Goal: Task Accomplishment & Management: Complete application form

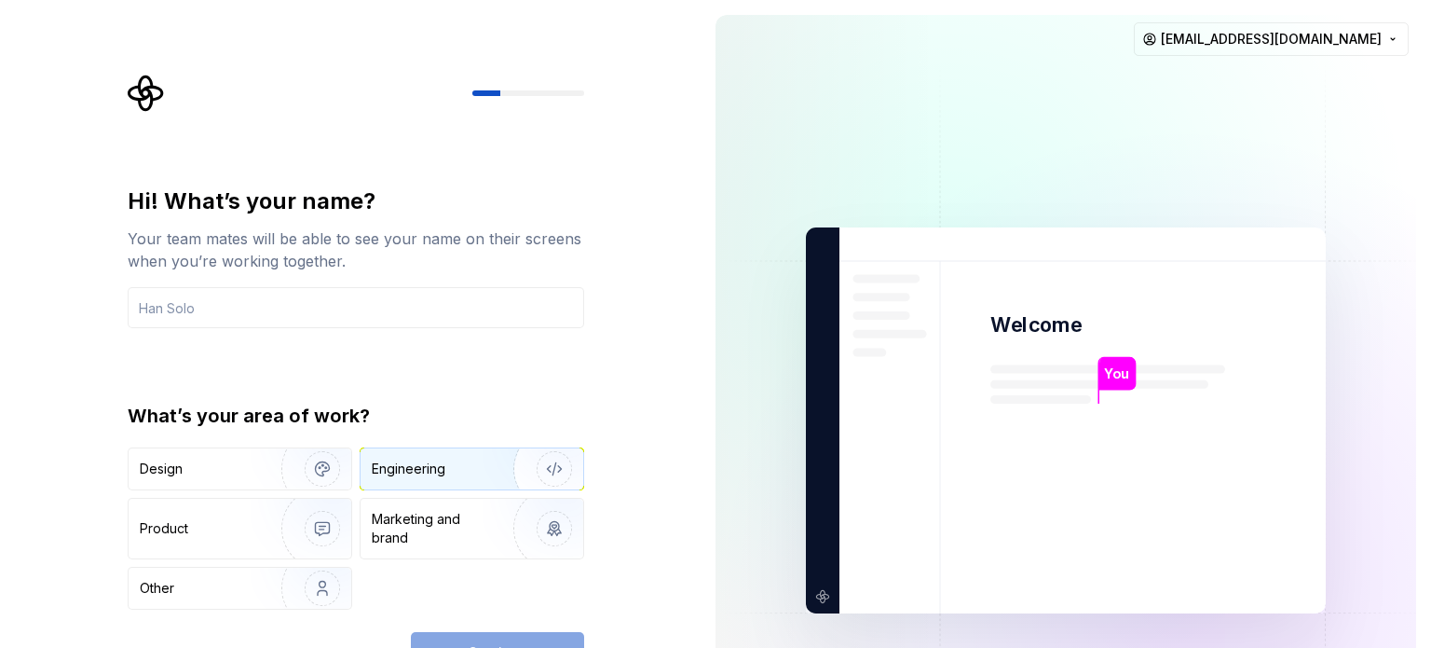
click at [445, 467] on div "Engineering" at bounding box center [446, 468] width 148 height 19
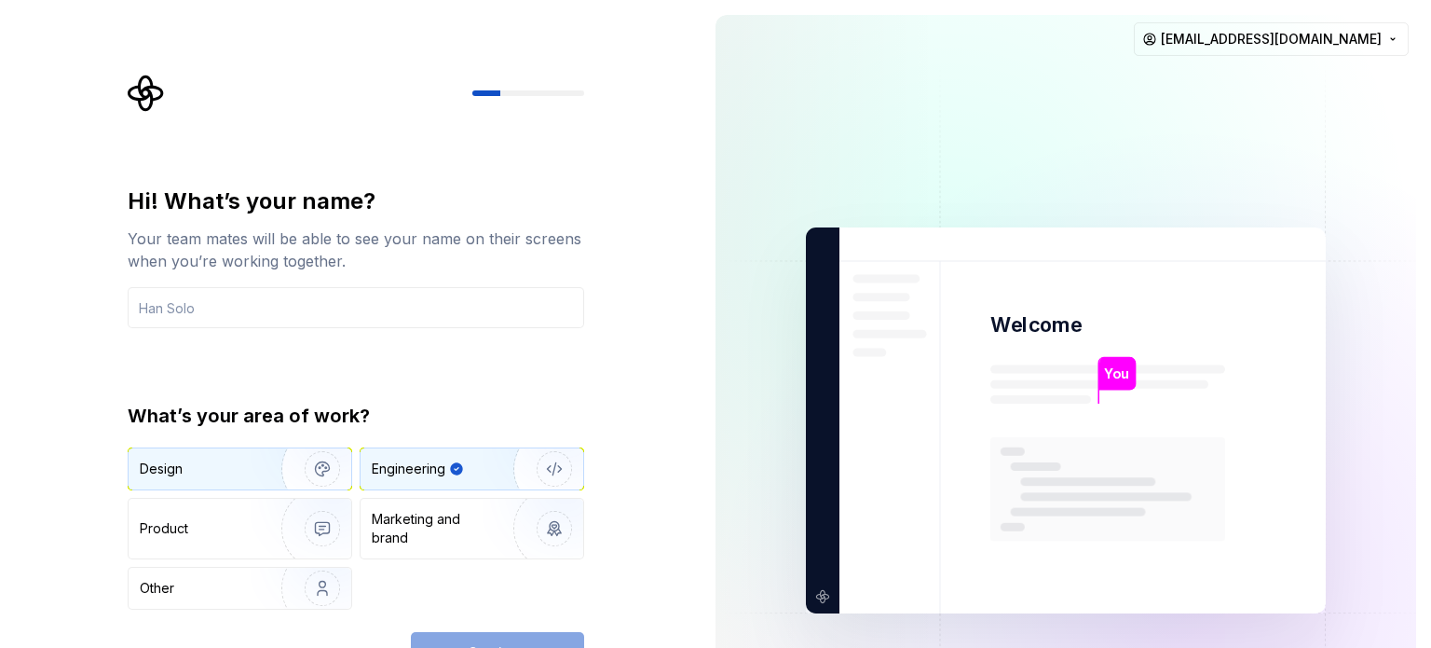
click at [242, 486] on div "Design" at bounding box center [240, 468] width 223 height 41
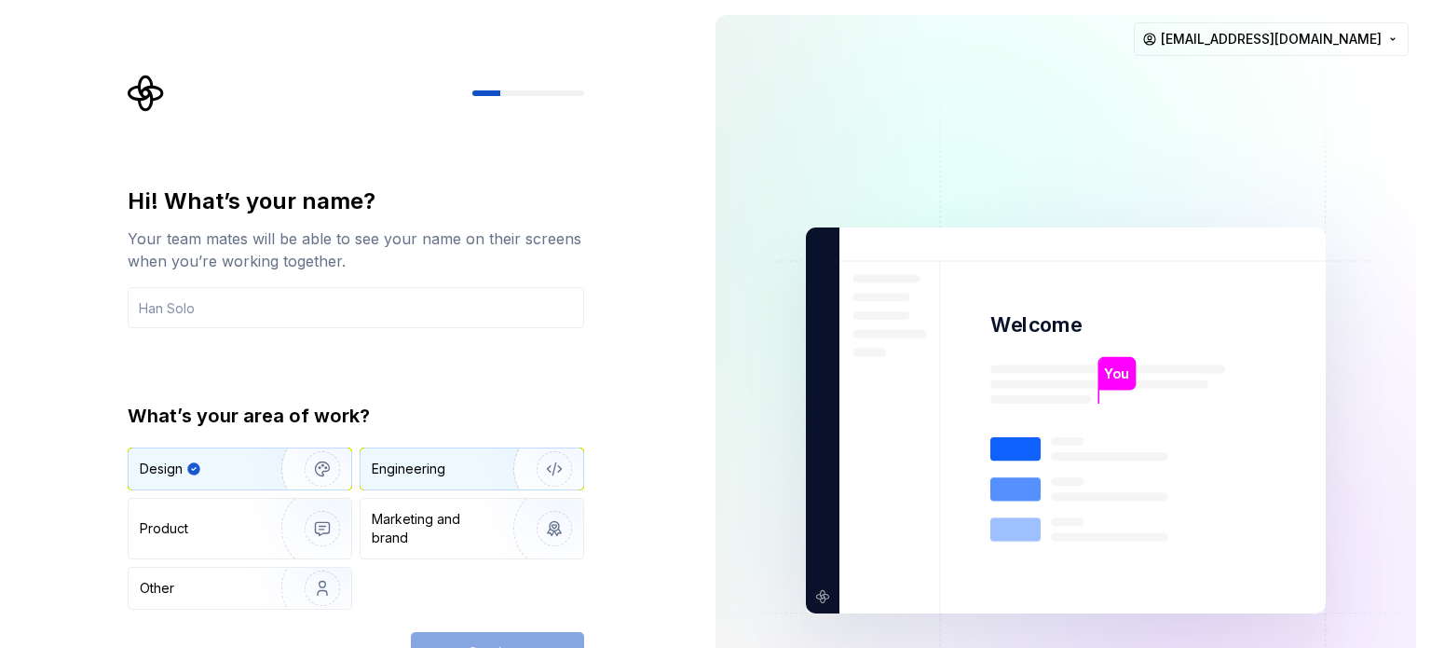
click at [480, 471] on div "Engineering" at bounding box center [446, 468] width 148 height 19
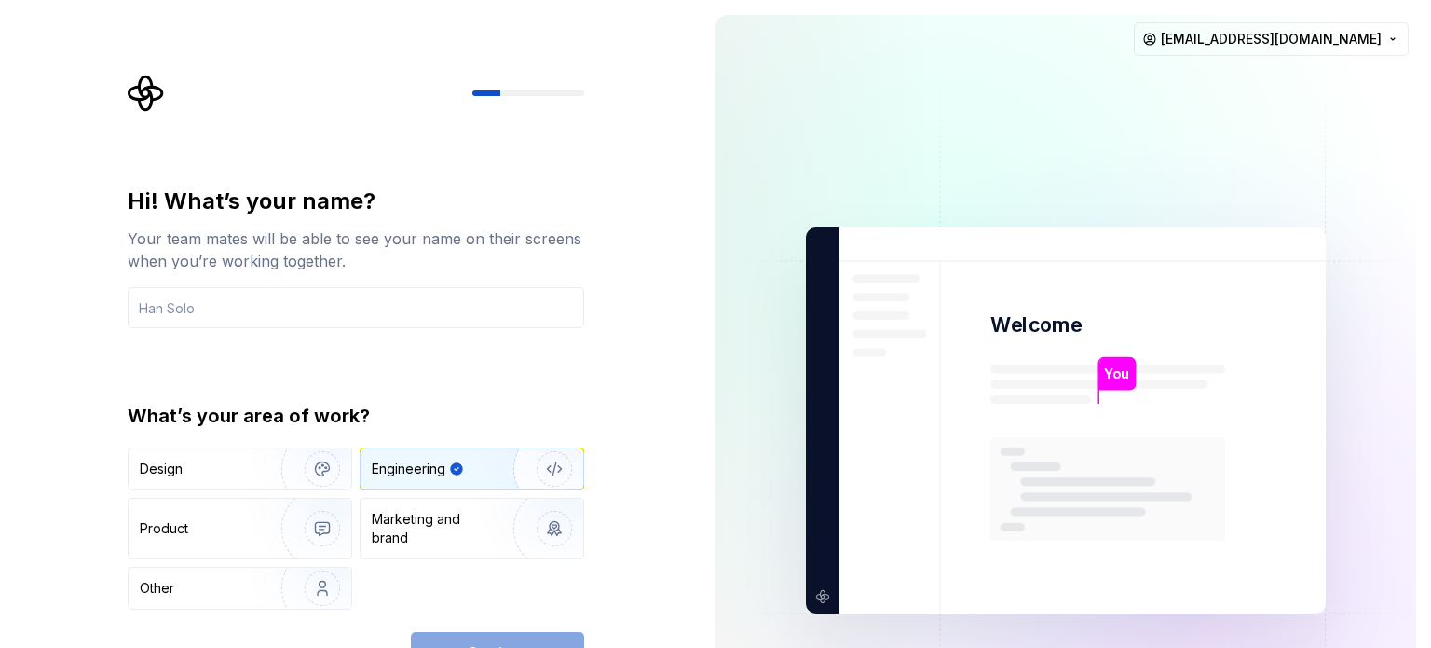
click at [533, 642] on div "Continue" at bounding box center [497, 652] width 173 height 41
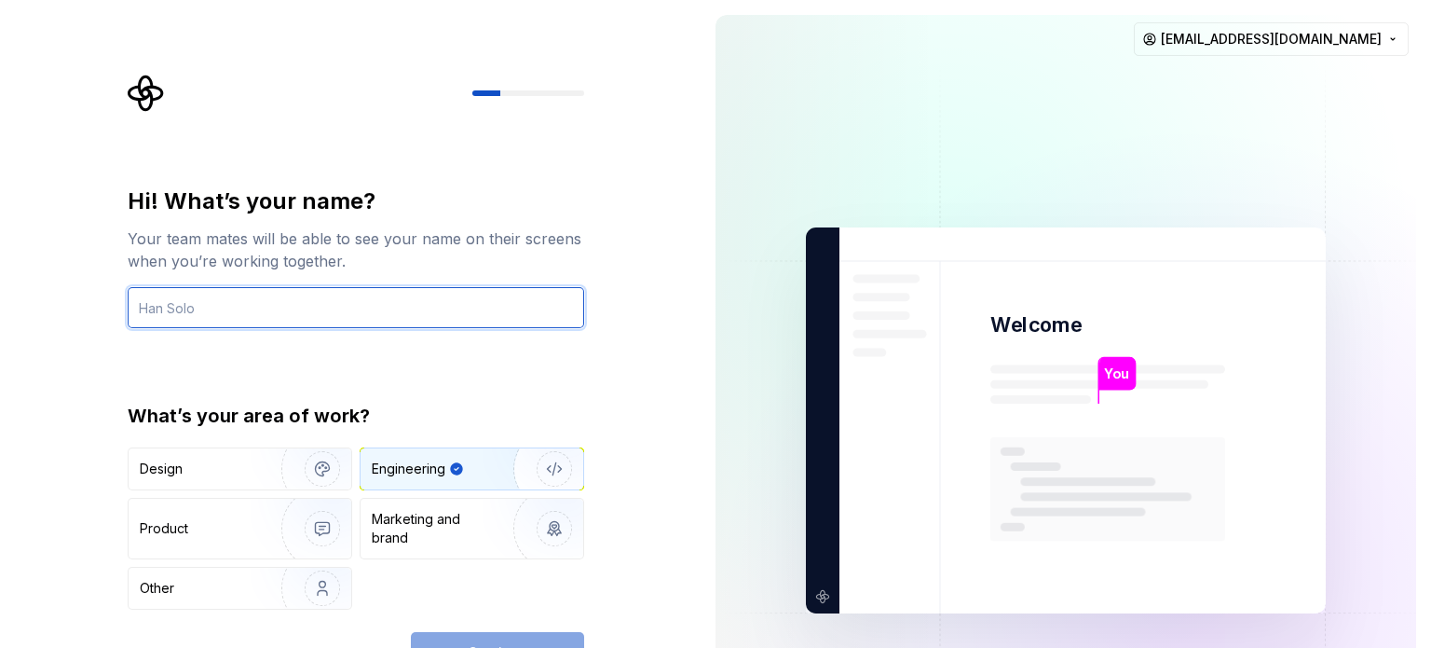
click at [293, 312] on input "text" at bounding box center [356, 307] width 457 height 41
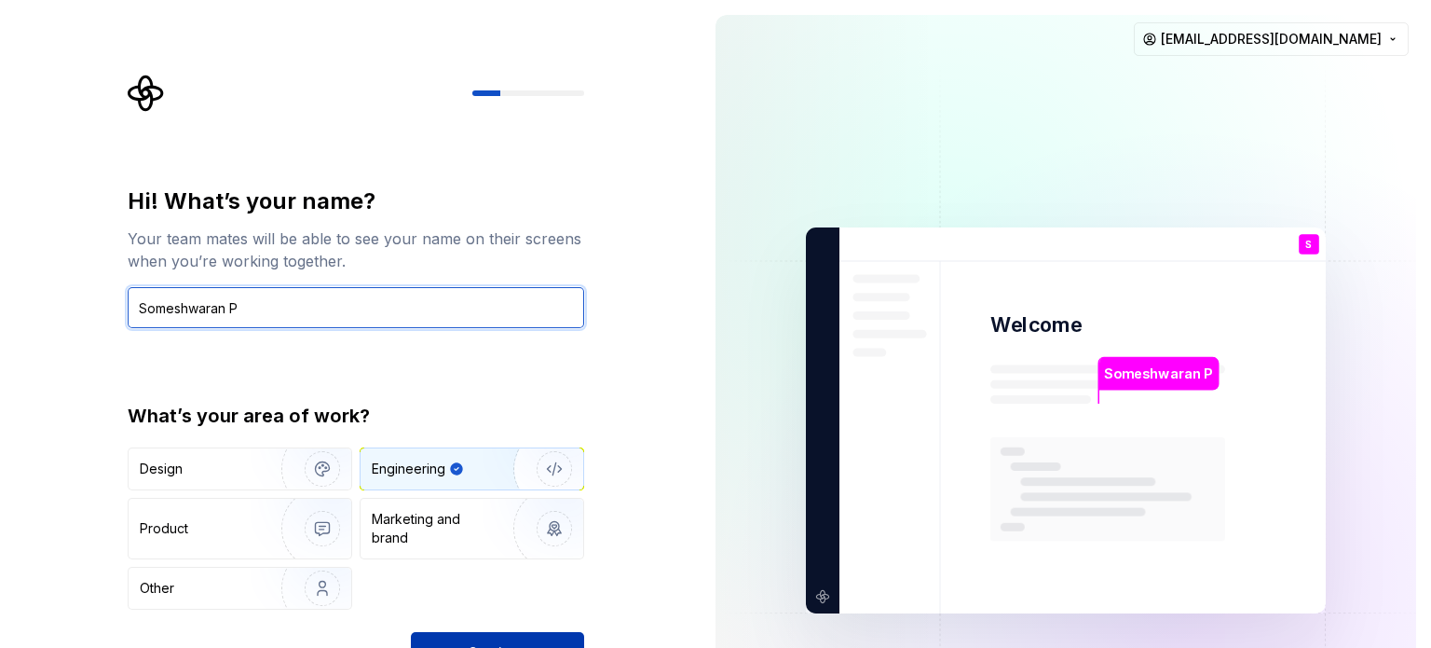
type input "Someshwaran P"
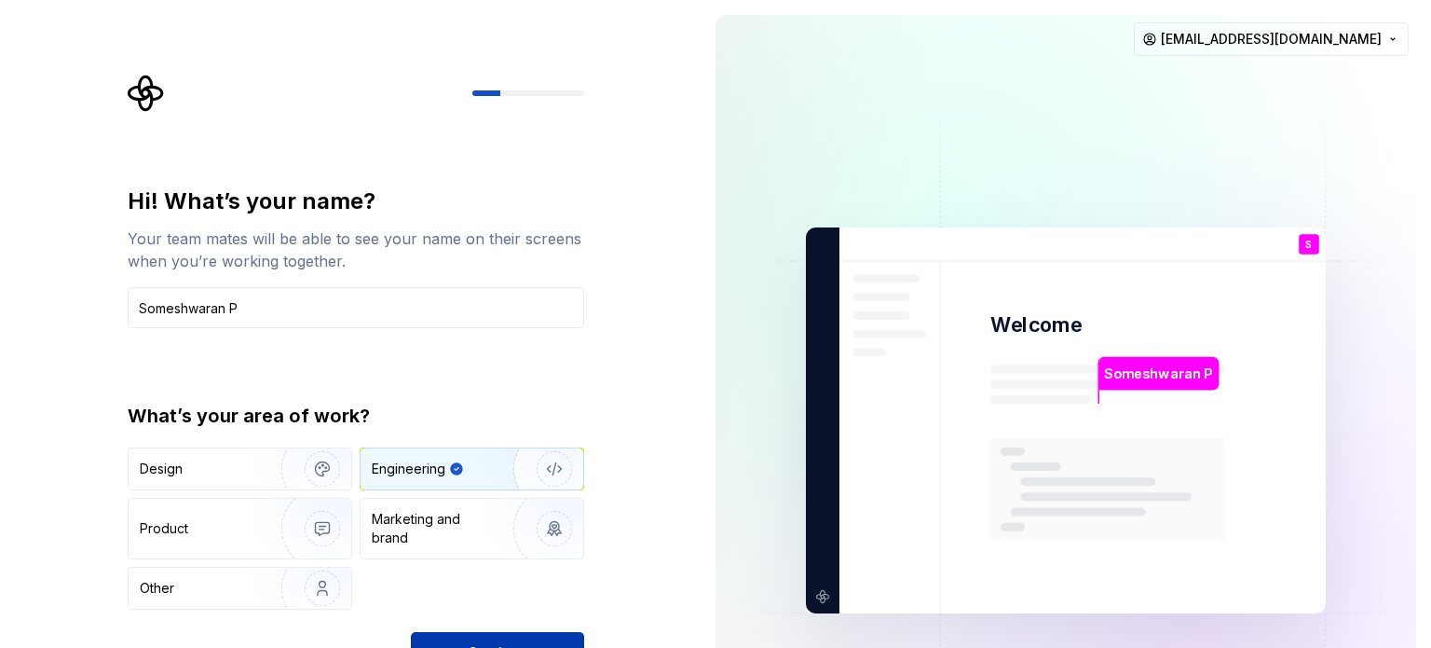
click at [511, 640] on button "Continue" at bounding box center [497, 652] width 173 height 41
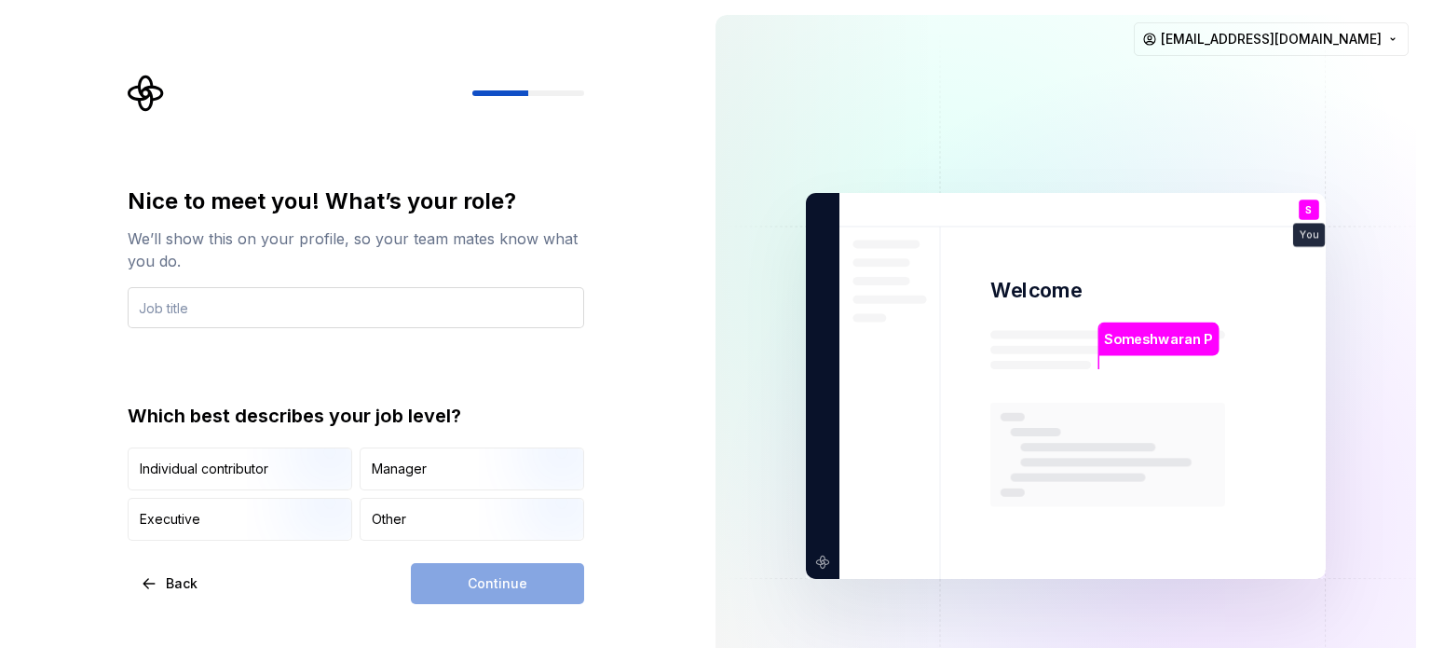
click at [183, 312] on input "text" at bounding box center [356, 307] width 457 height 41
click at [251, 470] on img "button" at bounding box center [306, 491] width 119 height 125
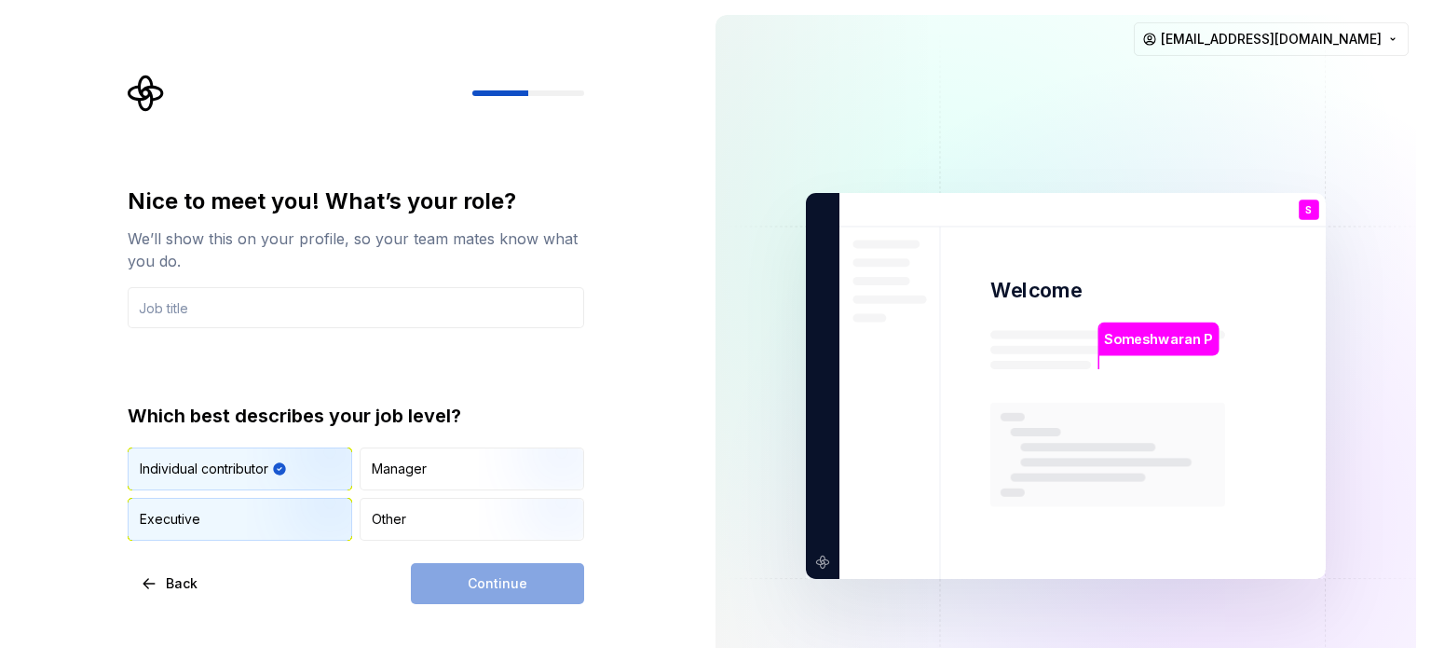
click at [287, 508] on img "button" at bounding box center [306, 542] width 119 height 125
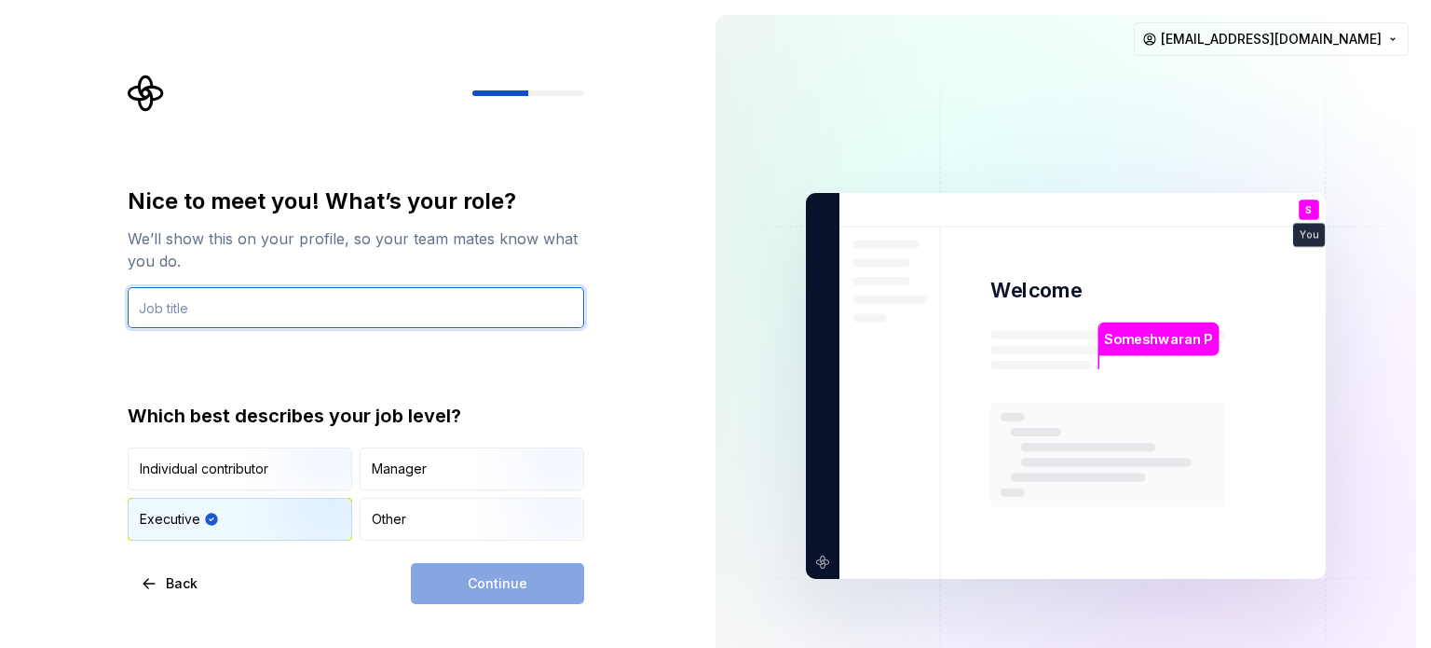
click at [244, 296] on input "text" at bounding box center [356, 307] width 457 height 41
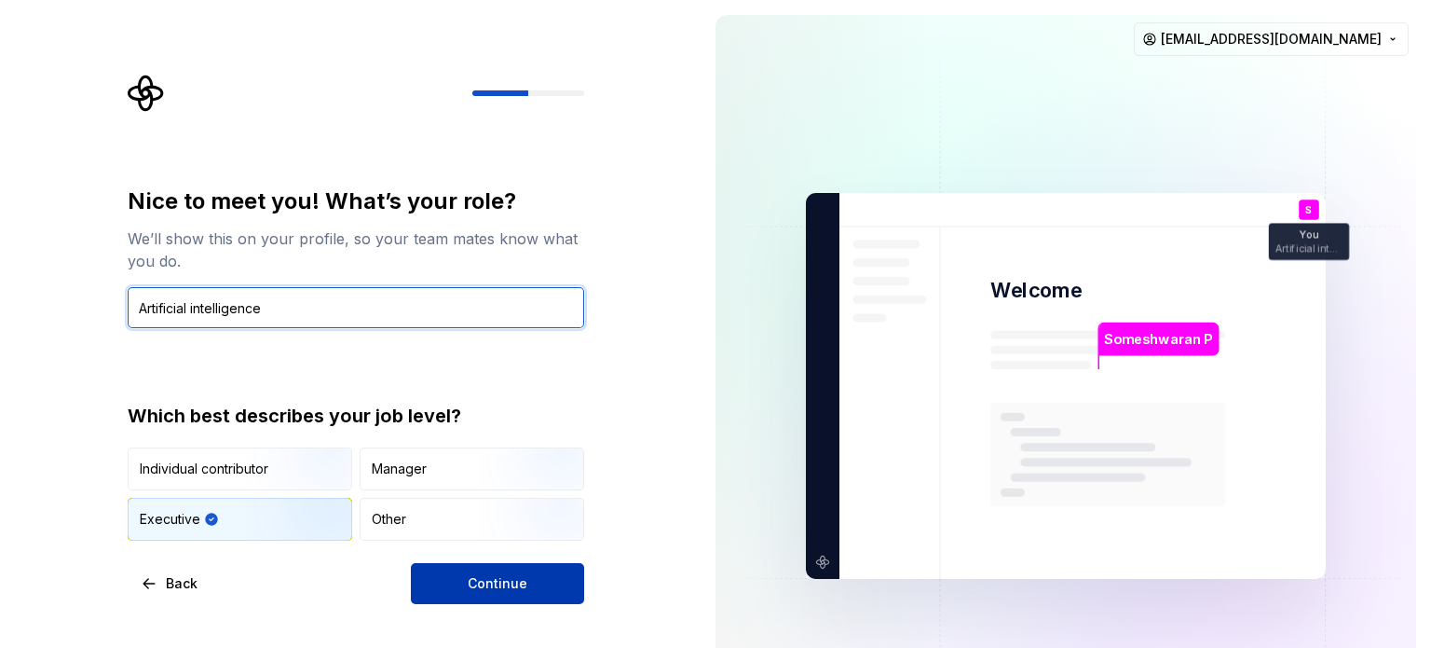
type input "Artificial intelligence"
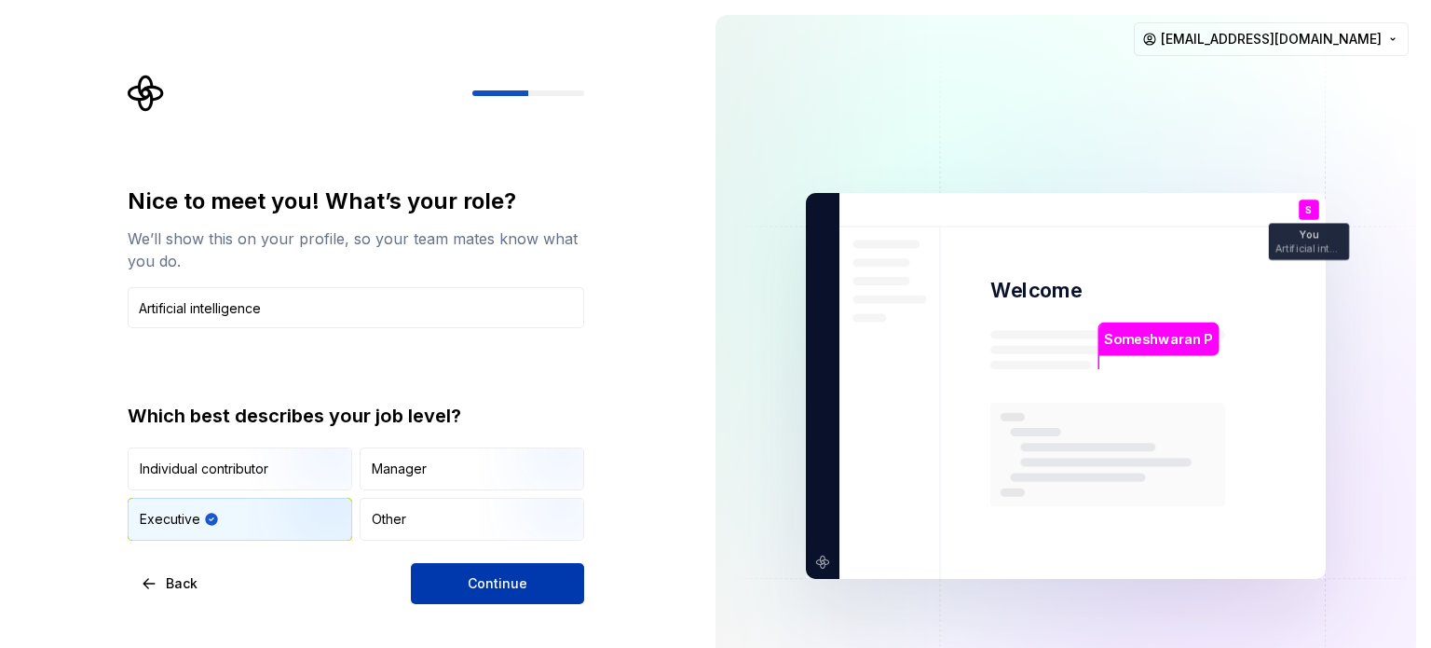
click at [470, 577] on span "Continue" at bounding box center [498, 583] width 60 height 19
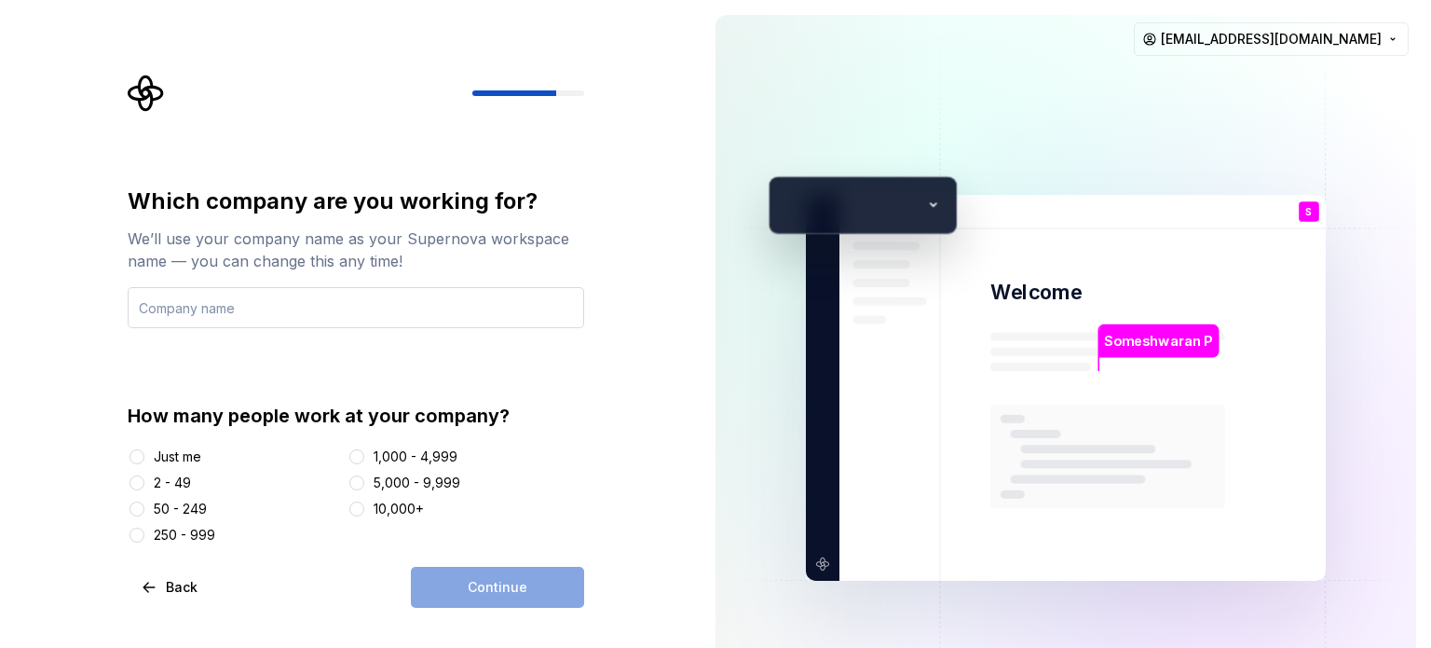
click at [294, 297] on input "text" at bounding box center [356, 307] width 457 height 41
type input "panimalar engineering college"
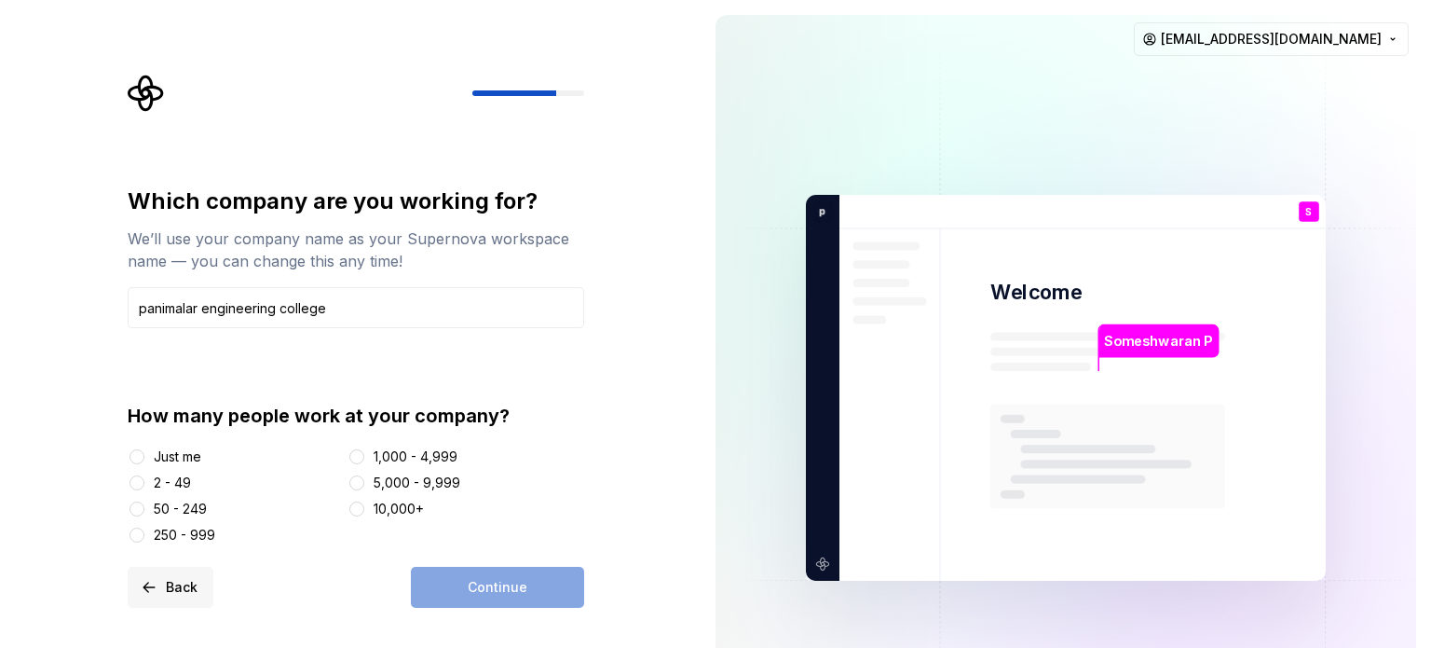
click at [158, 578] on button "Back" at bounding box center [171, 586] width 86 height 41
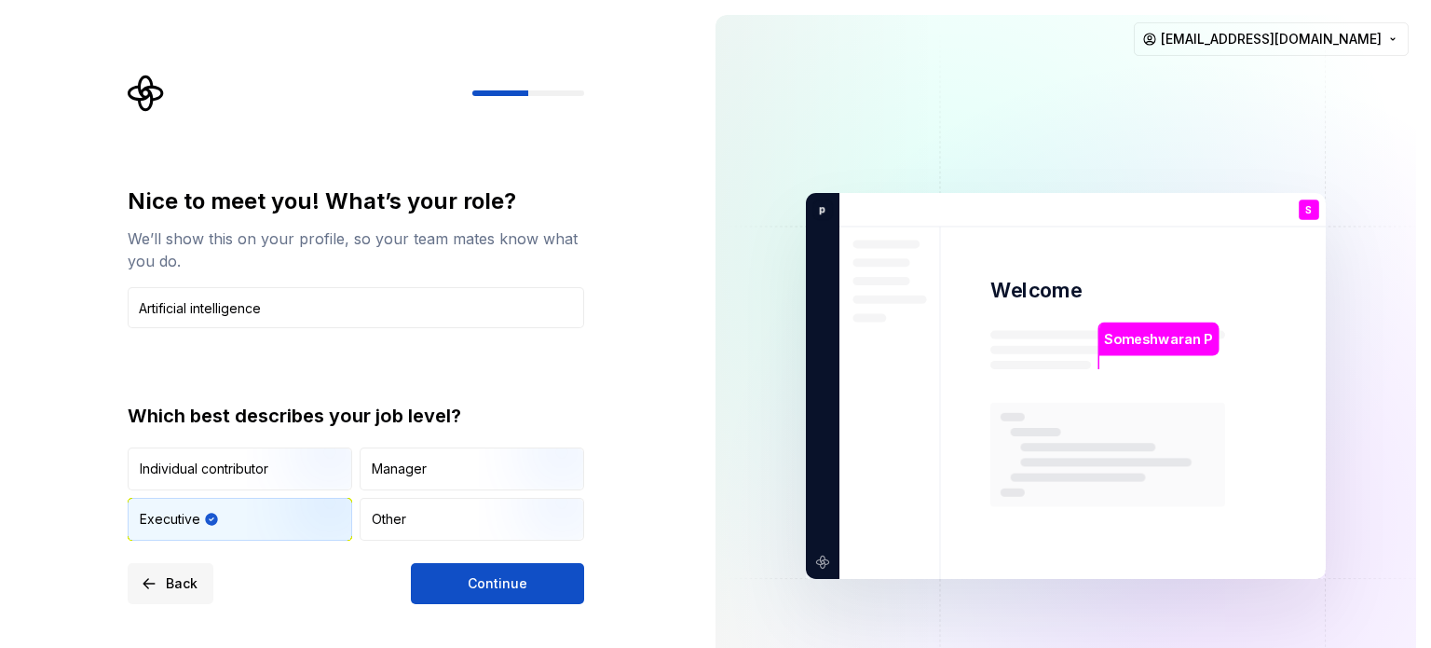
click at [158, 578] on button "Back" at bounding box center [171, 583] width 86 height 41
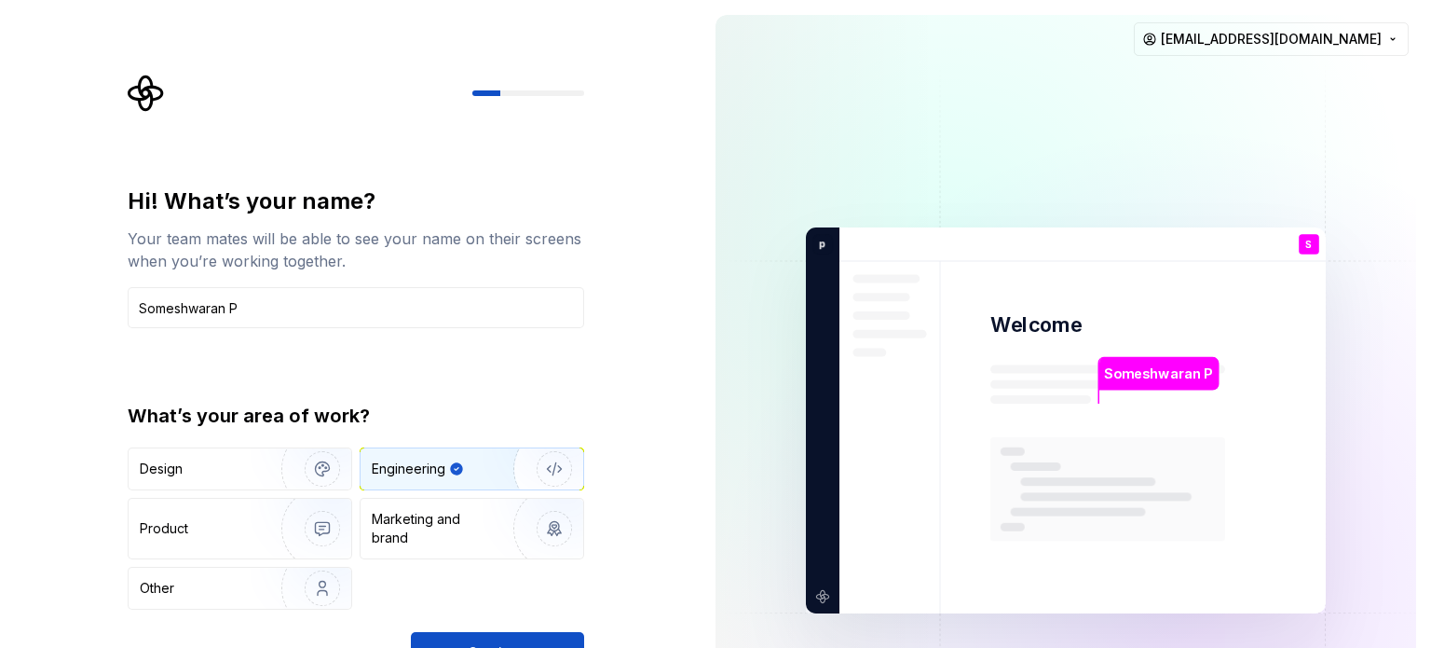
click at [552, 474] on img "button" at bounding box center [542, 468] width 119 height 125
click at [307, 574] on img "button" at bounding box center [310, 587] width 119 height 125
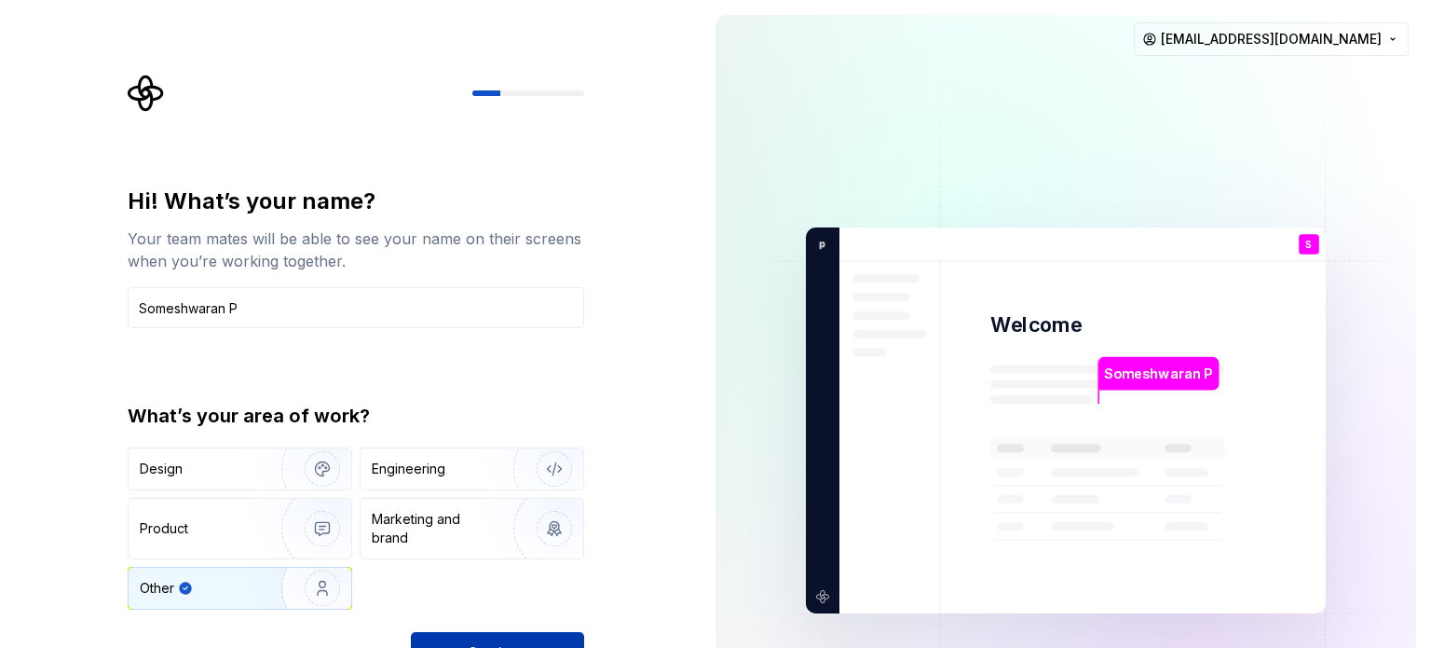
click at [427, 640] on button "Continue" at bounding box center [497, 652] width 173 height 41
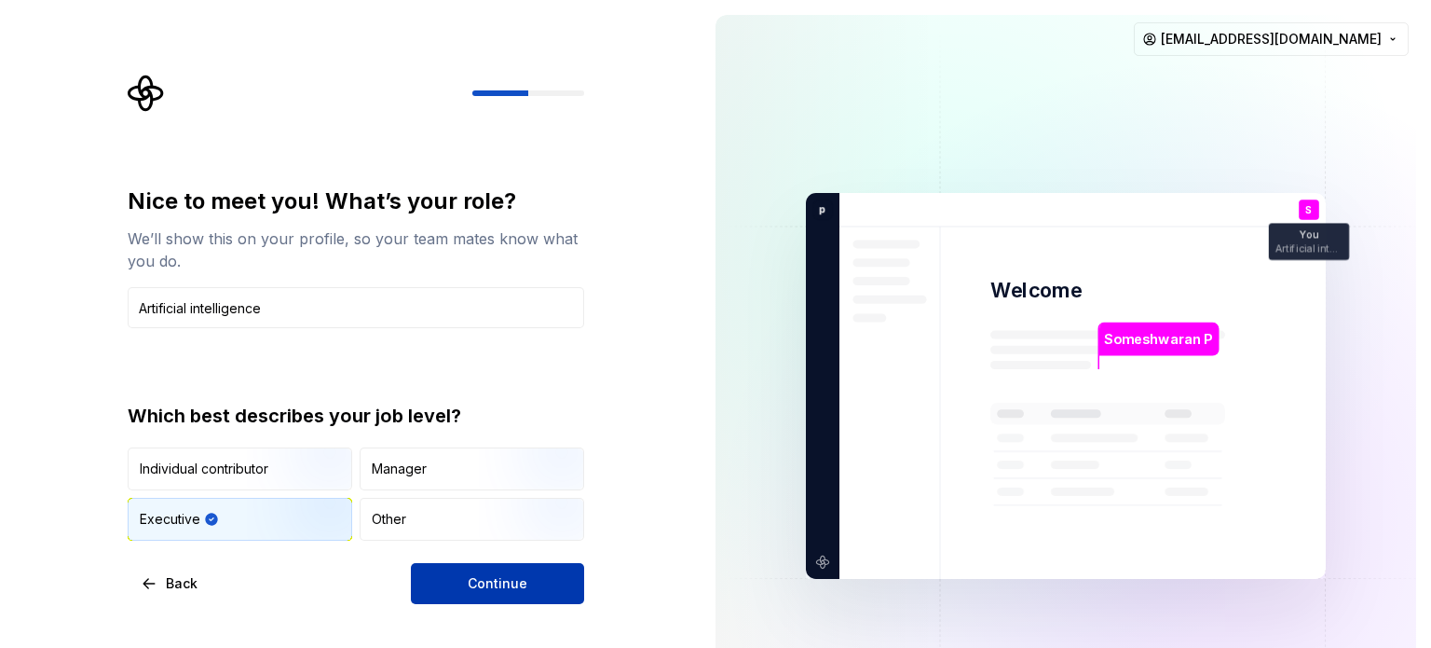
click at [450, 573] on button "Continue" at bounding box center [497, 583] width 173 height 41
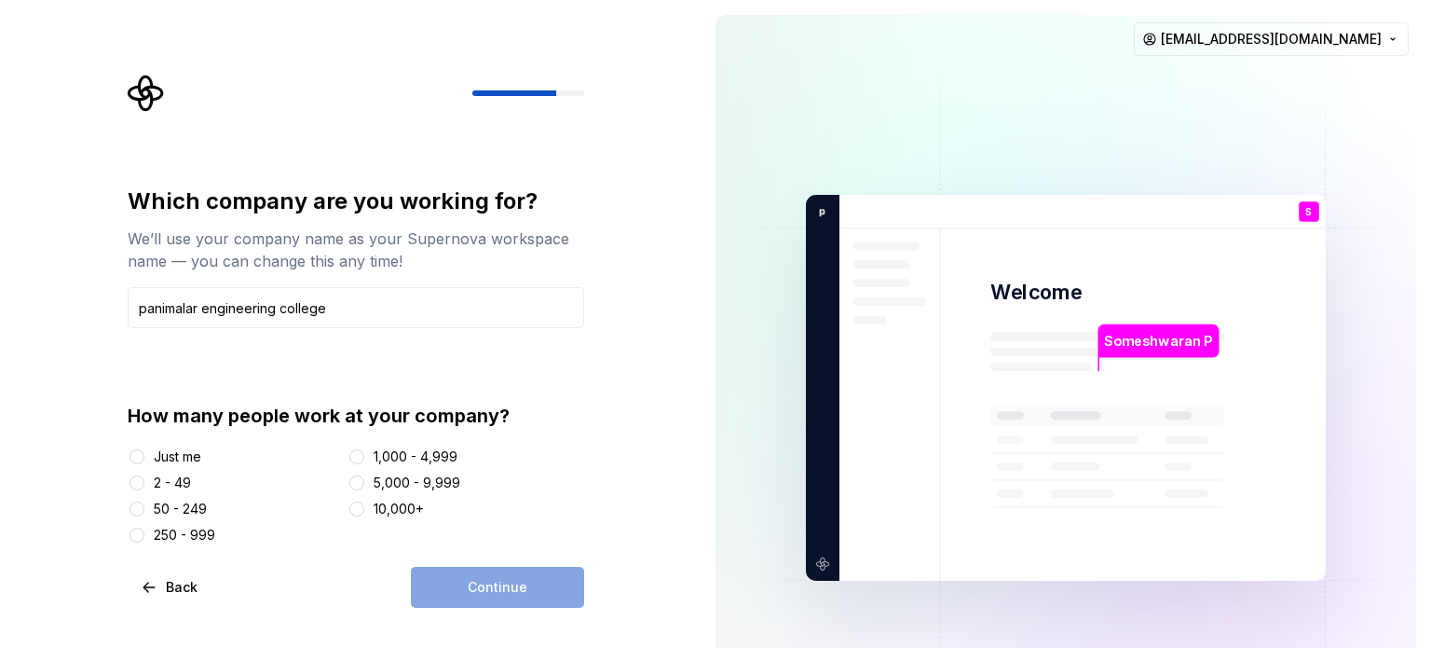
click at [385, 484] on div "5,000 - 9,999" at bounding box center [417, 482] width 87 height 19
click at [364, 484] on button "5,000 - 9,999" at bounding box center [356, 482] width 15 height 15
click at [453, 567] on button "Continue" at bounding box center [497, 586] width 173 height 41
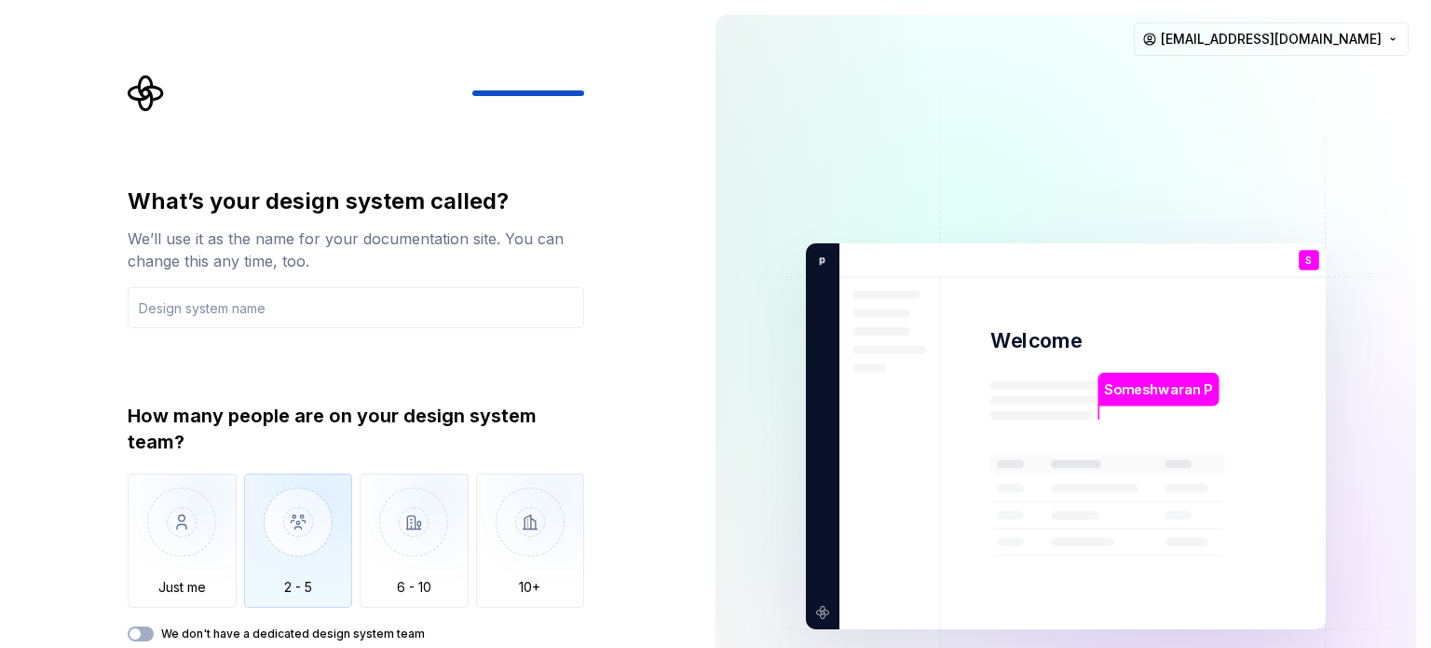
click at [314, 530] on img "button" at bounding box center [298, 535] width 109 height 125
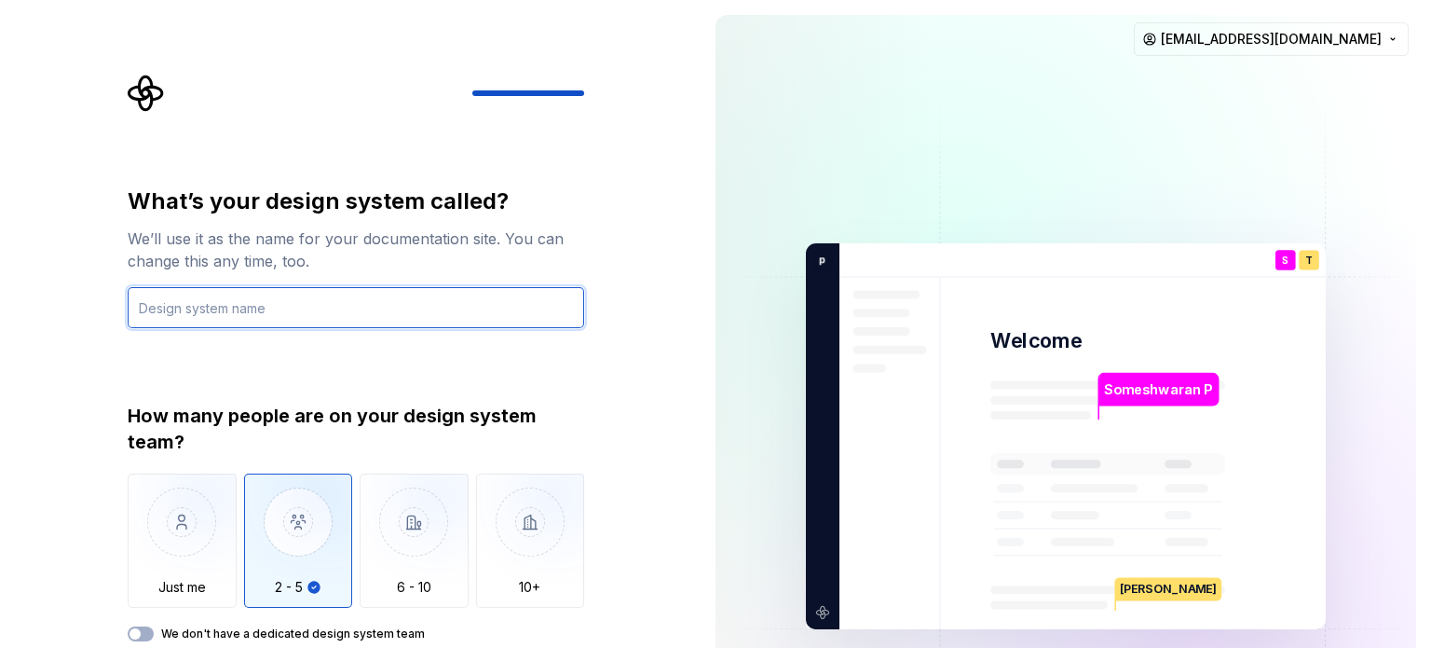
click at [227, 295] on input "text" at bounding box center [356, 307] width 457 height 41
